Goal: Task Accomplishment & Management: Manage account settings

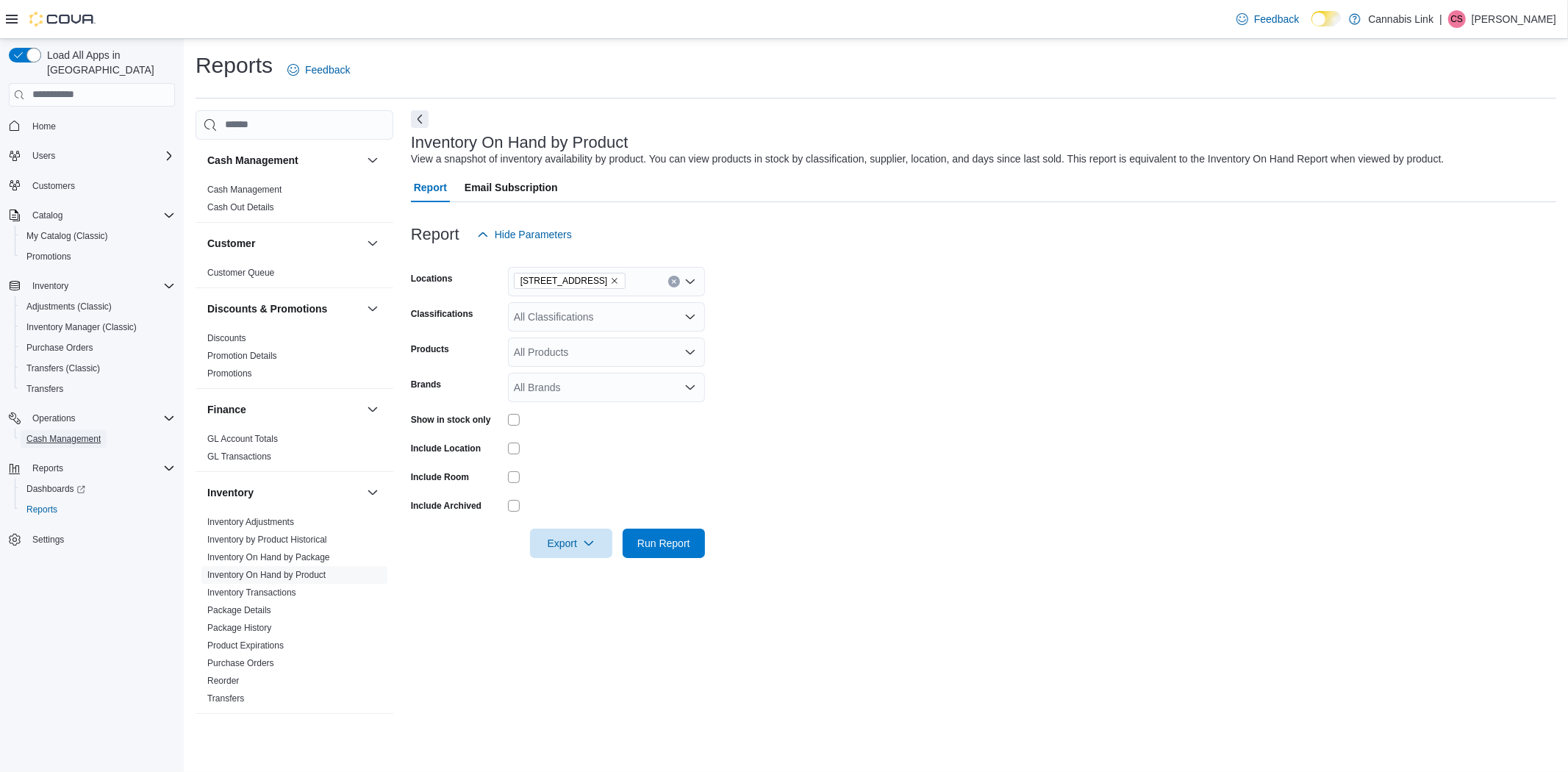
click at [58, 431] on span "Cash Management" at bounding box center [63, 439] width 74 height 17
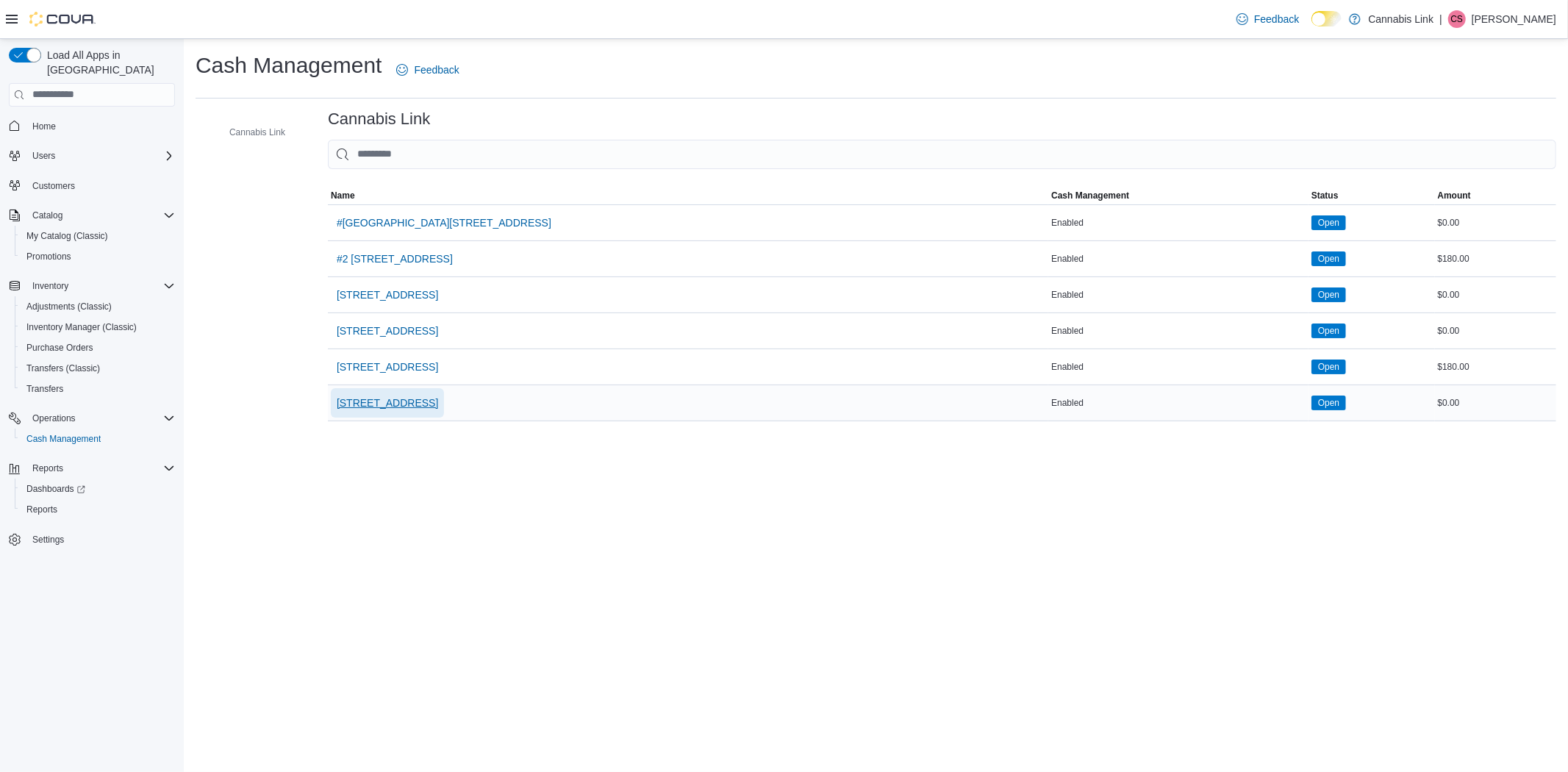
click at [390, 399] on span "[STREET_ADDRESS]" at bounding box center [387, 403] width 102 height 14
